Goal: Information Seeking & Learning: Learn about a topic

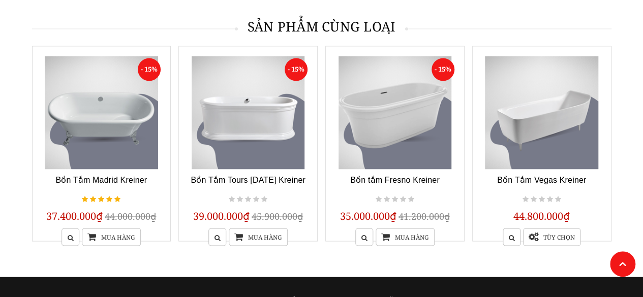
scroll to position [2746, 0]
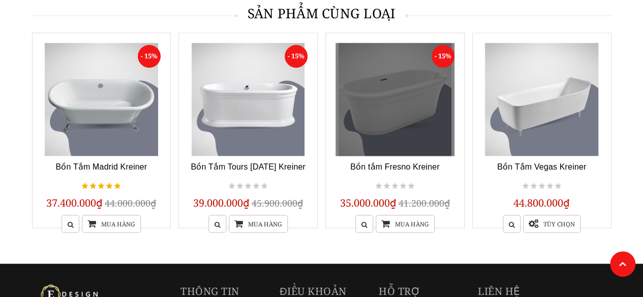
click at [406, 109] on link at bounding box center [395, 99] width 119 height 113
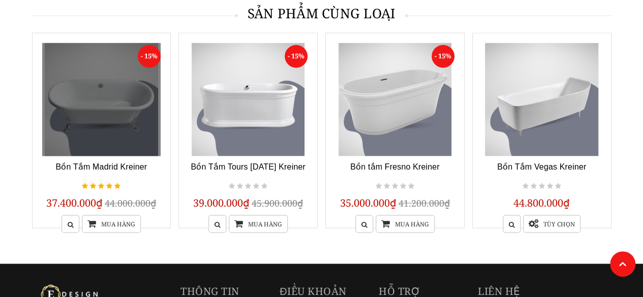
click at [118, 107] on link at bounding box center [101, 99] width 119 height 113
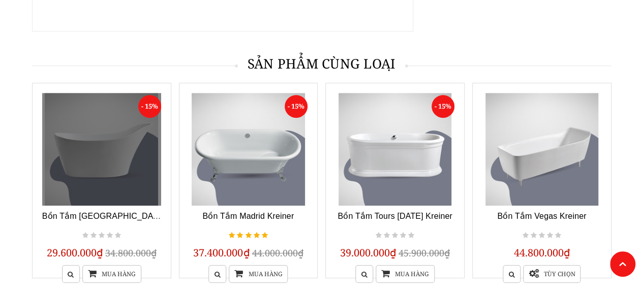
scroll to position [2186, 0]
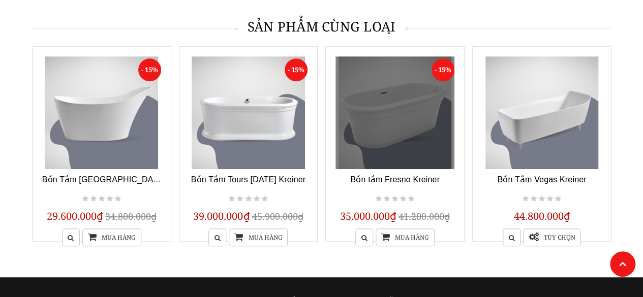
scroll to position [2186, 0]
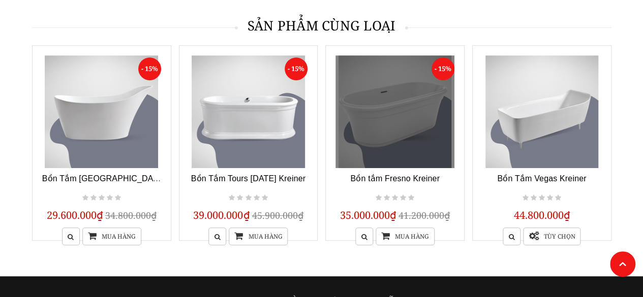
click at [404, 97] on link at bounding box center [395, 111] width 119 height 113
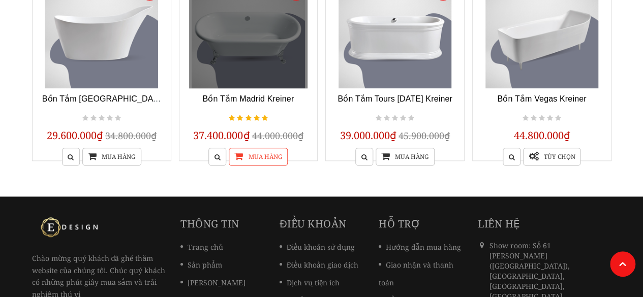
scroll to position [2339, 0]
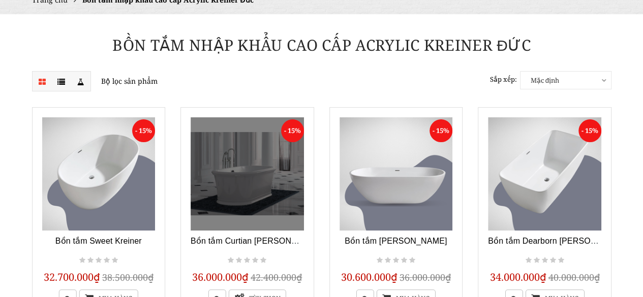
scroll to position [102, 0]
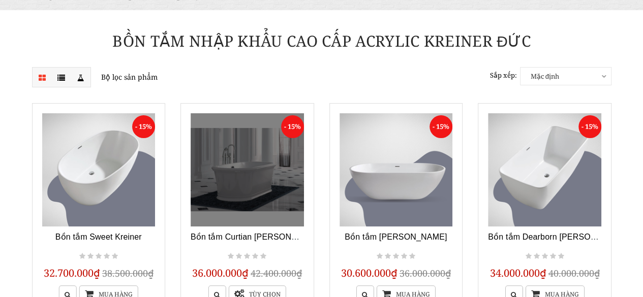
click at [245, 156] on link at bounding box center [247, 169] width 113 height 113
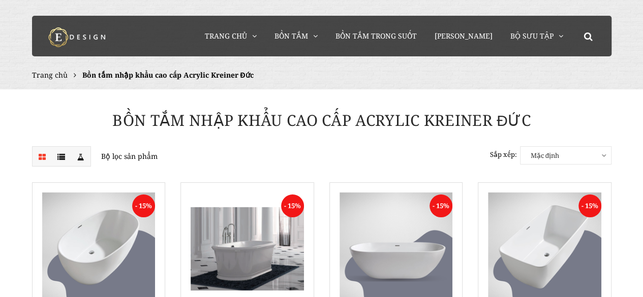
scroll to position [0, 0]
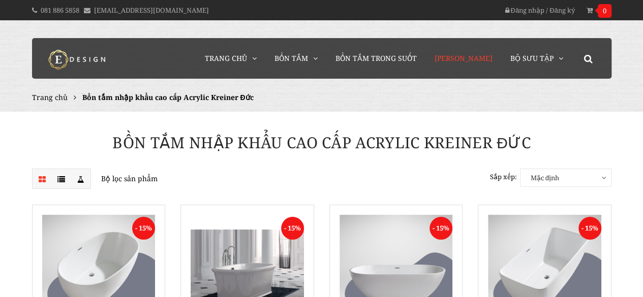
click at [460, 57] on span "[PERSON_NAME]" at bounding box center [464, 58] width 58 height 10
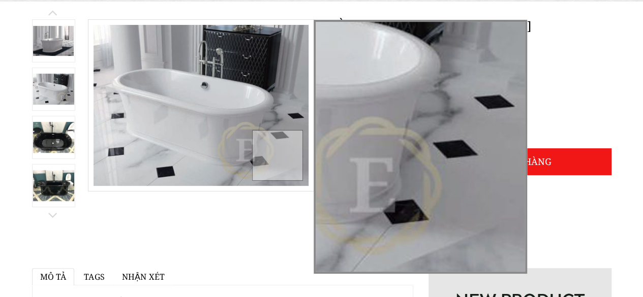
scroll to position [102, 0]
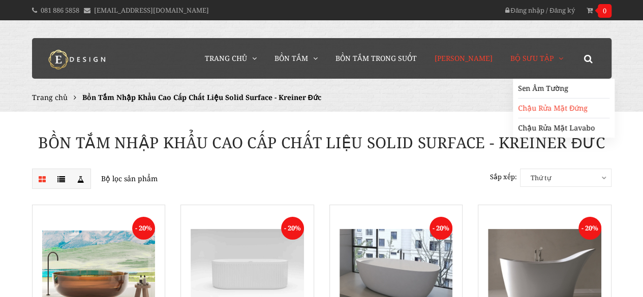
click at [544, 110] on link "Chậu Rửa Mặt Đứng" at bounding box center [564, 109] width 92 height 20
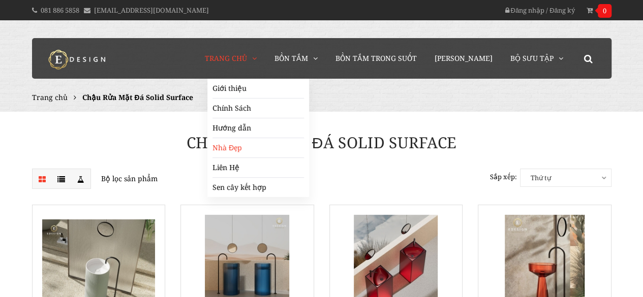
click at [255, 147] on link "Nhà Đẹp" at bounding box center [259, 148] width 92 height 20
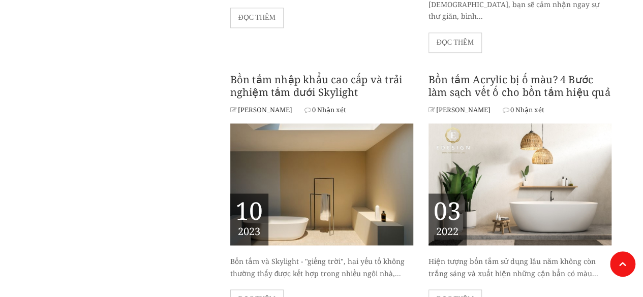
scroll to position [661, 0]
